Goal: Feedback & Contribution: Leave review/rating

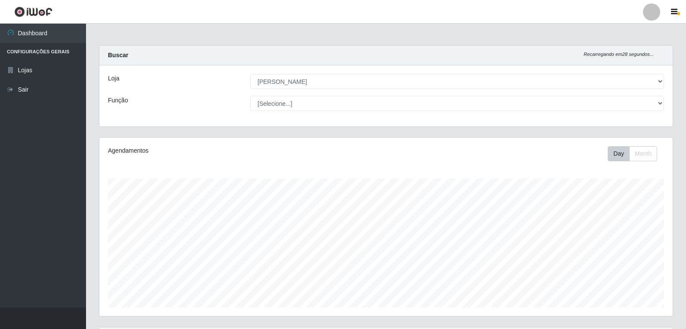
select select "523"
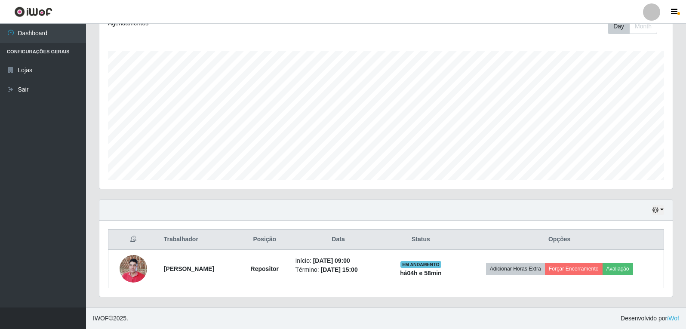
scroll to position [178, 573]
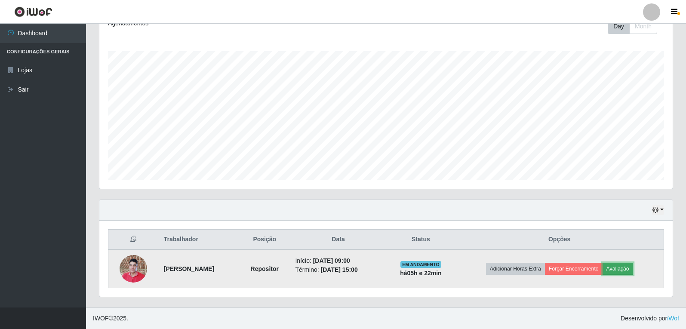
click at [622, 268] on button "Avaliação" at bounding box center [618, 269] width 31 height 12
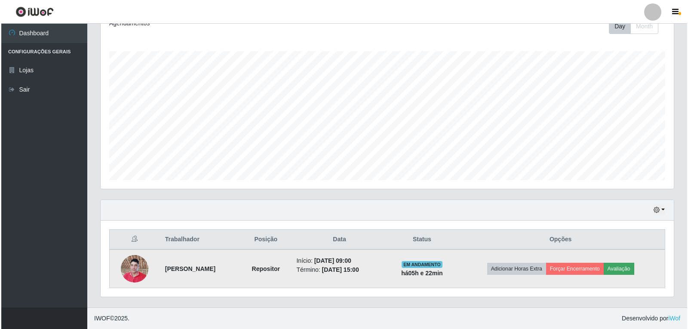
scroll to position [178, 569]
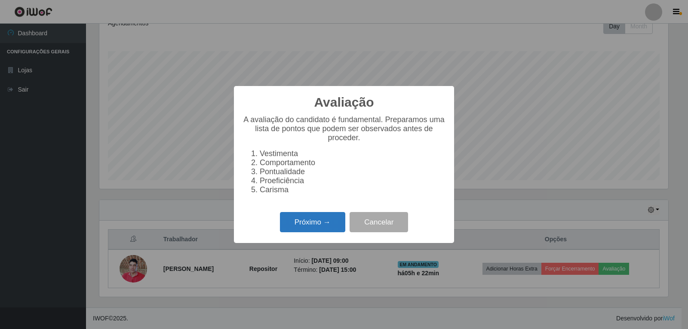
click at [326, 232] on button "Próximo →" at bounding box center [312, 222] width 65 height 20
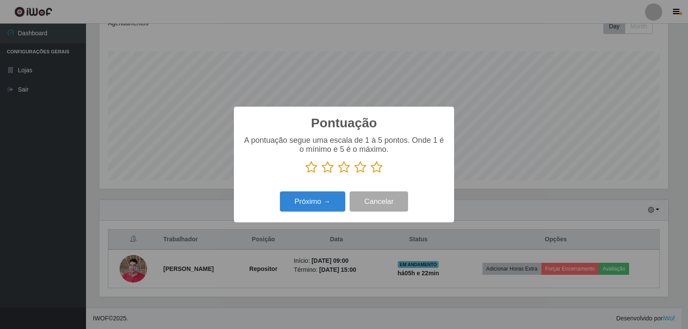
click at [376, 170] on icon at bounding box center [377, 167] width 12 height 13
click at [371, 174] on input "radio" at bounding box center [371, 174] width 0 height 0
click at [326, 201] on button "Próximo →" at bounding box center [312, 201] width 65 height 20
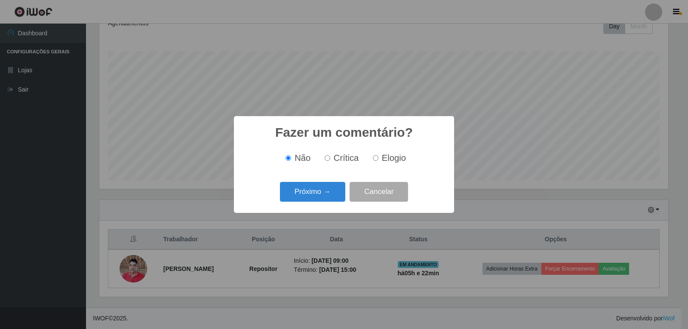
click at [373, 159] on input "Elogio" at bounding box center [376, 158] width 6 height 6
radio input "true"
click at [328, 193] on button "Próximo →" at bounding box center [312, 192] width 65 height 20
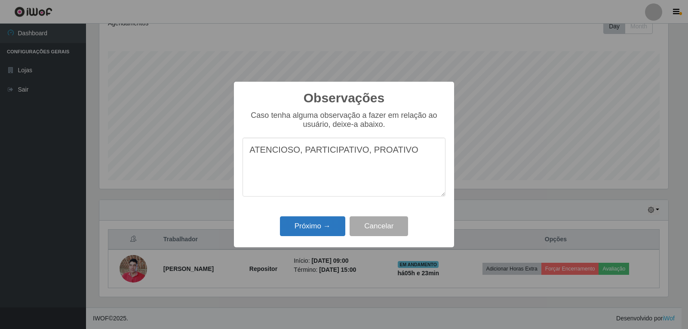
type textarea "ATENCIOSO, PARTICIPATIVO, PROATIVO"
click at [309, 225] on button "Próximo →" at bounding box center [312, 226] width 65 height 20
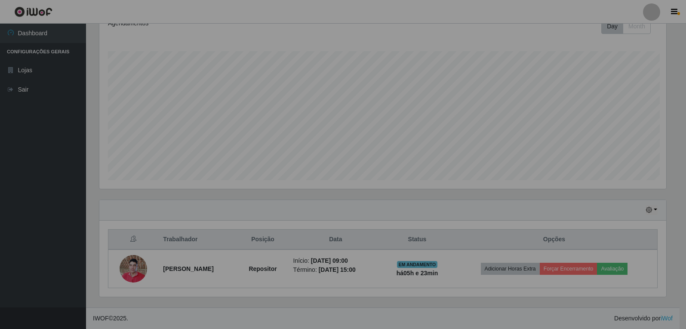
scroll to position [178, 573]
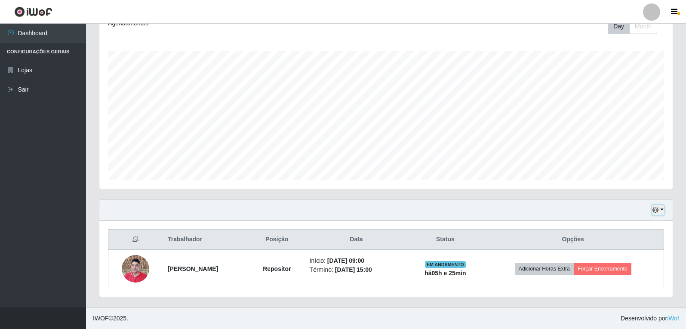
click at [658, 210] on icon "button" at bounding box center [655, 210] width 6 height 6
click at [621, 161] on button "3 dias" at bounding box center [630, 160] width 68 height 18
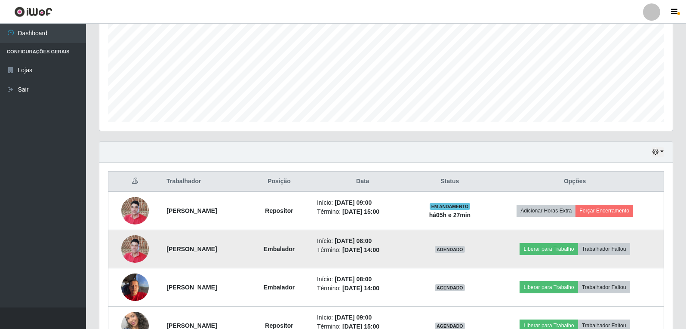
scroll to position [170, 0]
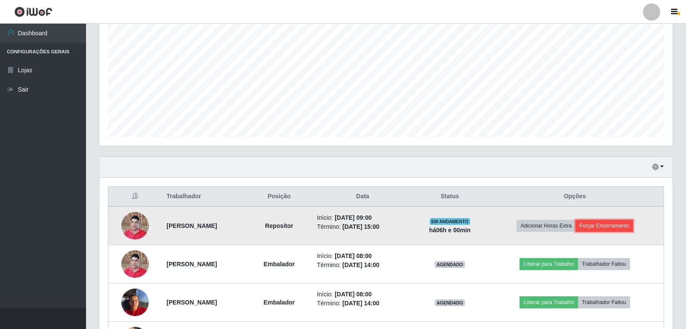
click at [632, 229] on button "Forçar Encerramento" at bounding box center [604, 226] width 58 height 12
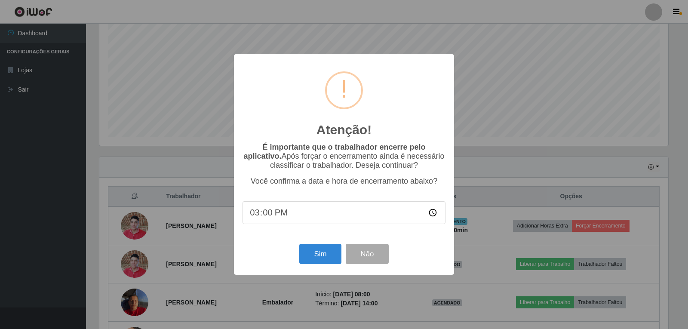
click at [290, 219] on input "15:00" at bounding box center [344, 212] width 203 height 23
click at [321, 260] on button "Sim" at bounding box center [320, 254] width 42 height 20
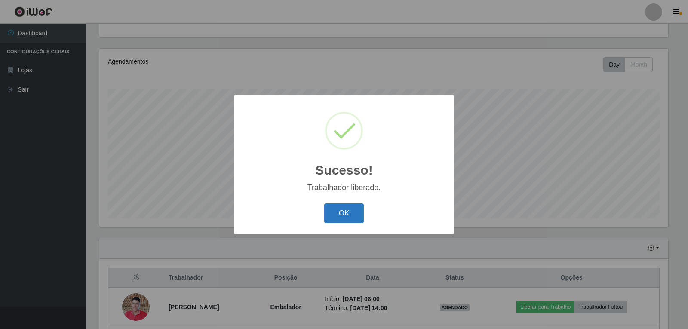
click at [348, 214] on button "OK" at bounding box center [344, 213] width 40 height 20
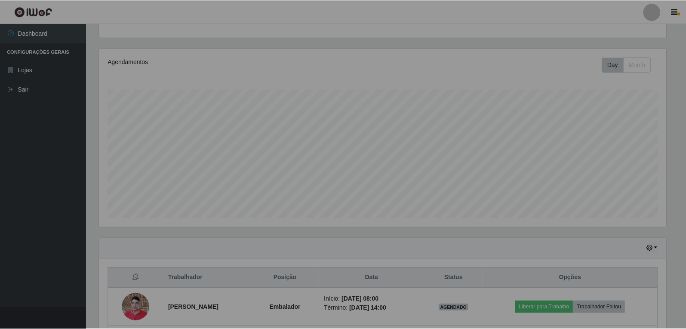
scroll to position [178, 573]
